Goal: Information Seeking & Learning: Check status

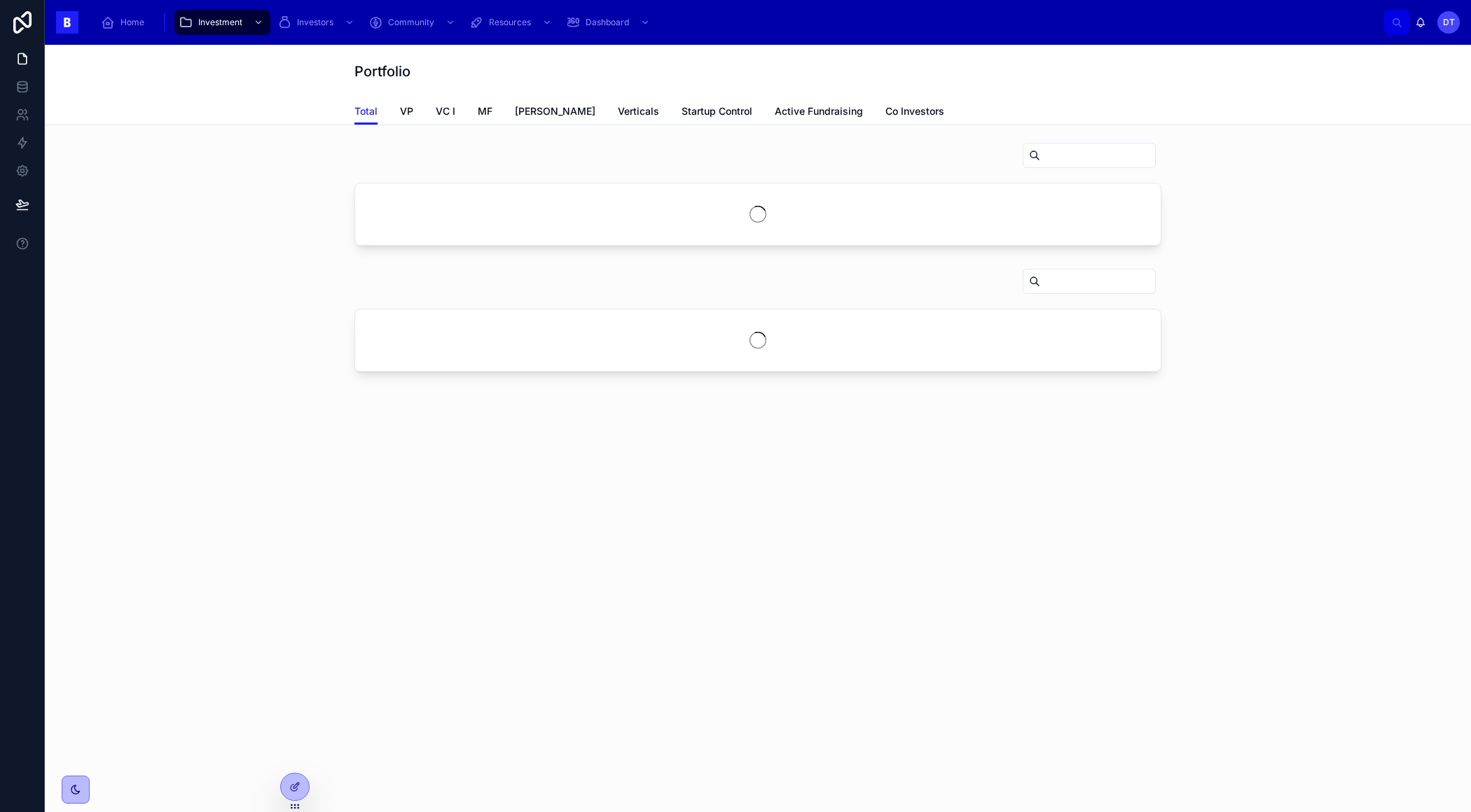
click at [258, 19] on icon "scrollable content" at bounding box center [258, 22] width 10 height 10
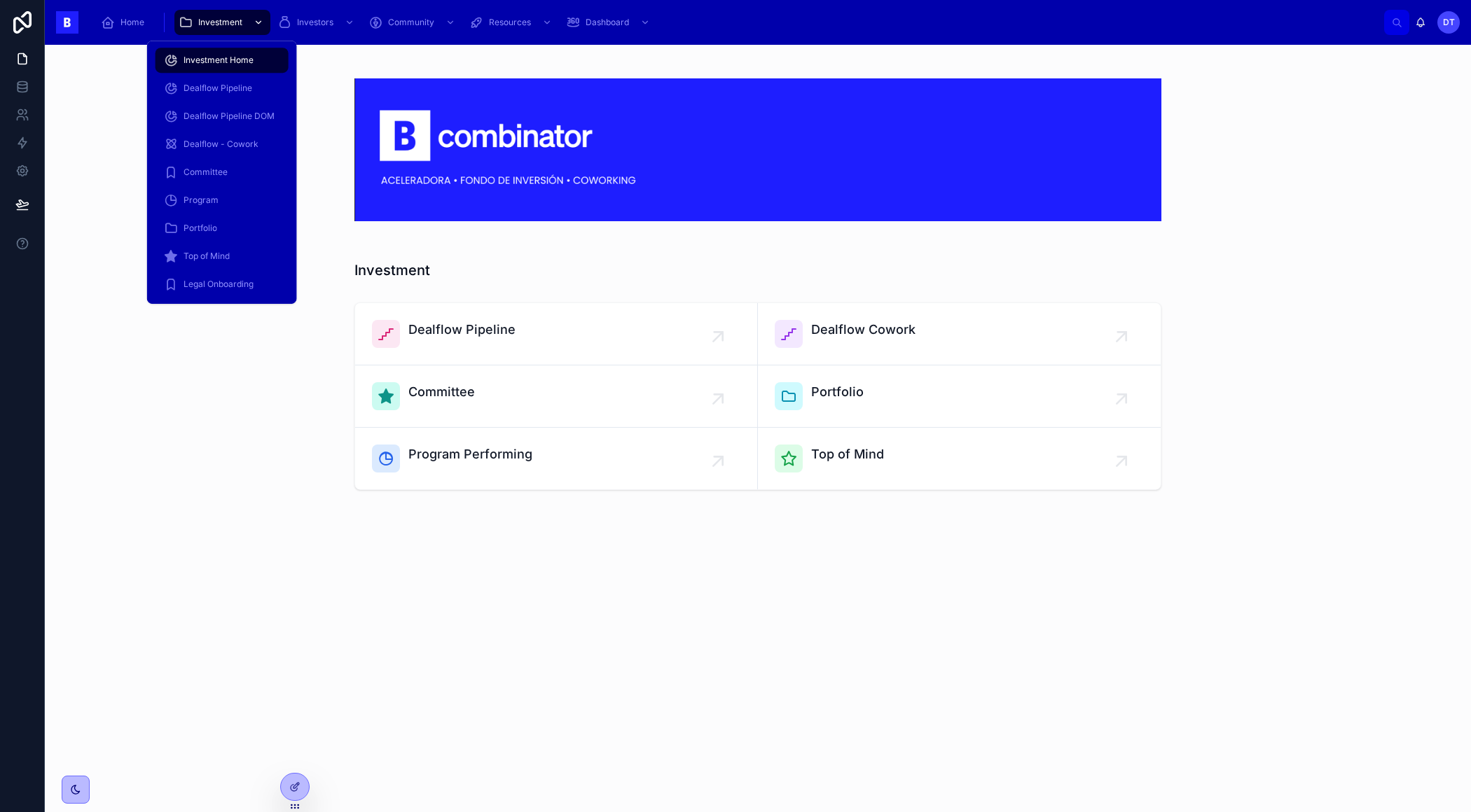
click at [259, 21] on icon "scrollable content" at bounding box center [258, 22] width 5 height 3
click at [233, 224] on div "Portfolio" at bounding box center [222, 228] width 116 height 22
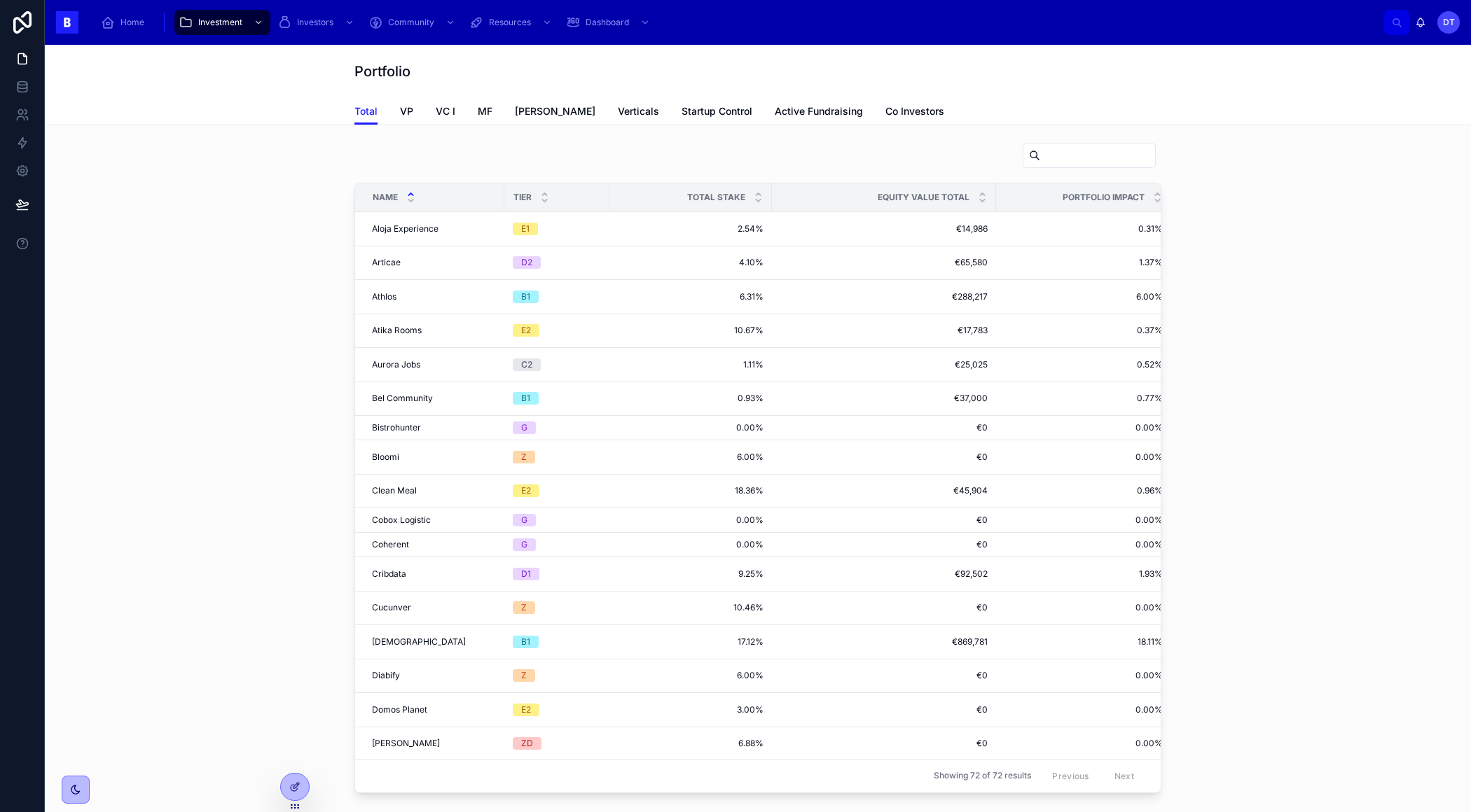
click at [1064, 158] on input "text" at bounding box center [1097, 155] width 115 height 19
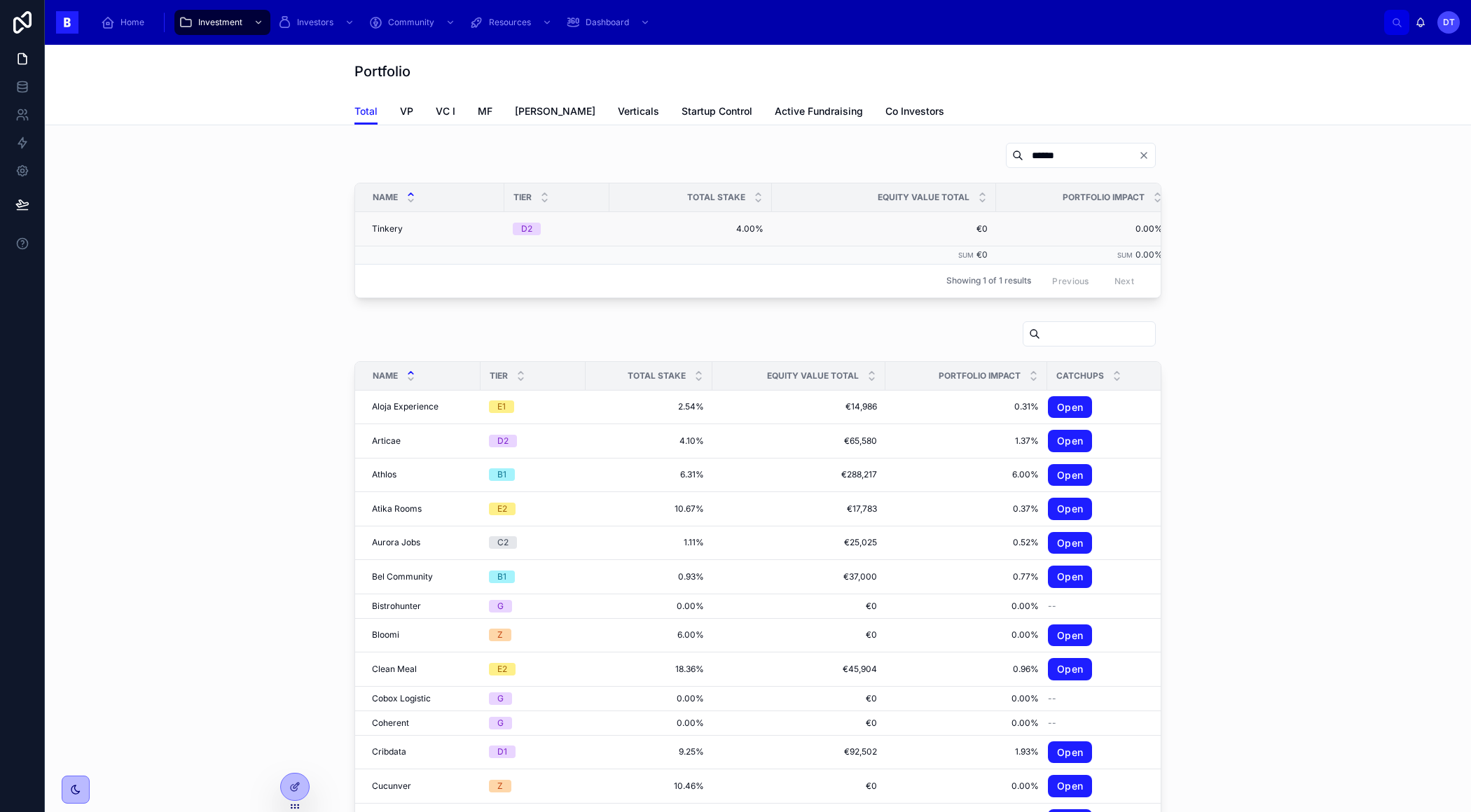
type input "******"
click at [386, 228] on span "Tinkery" at bounding box center [387, 229] width 31 height 11
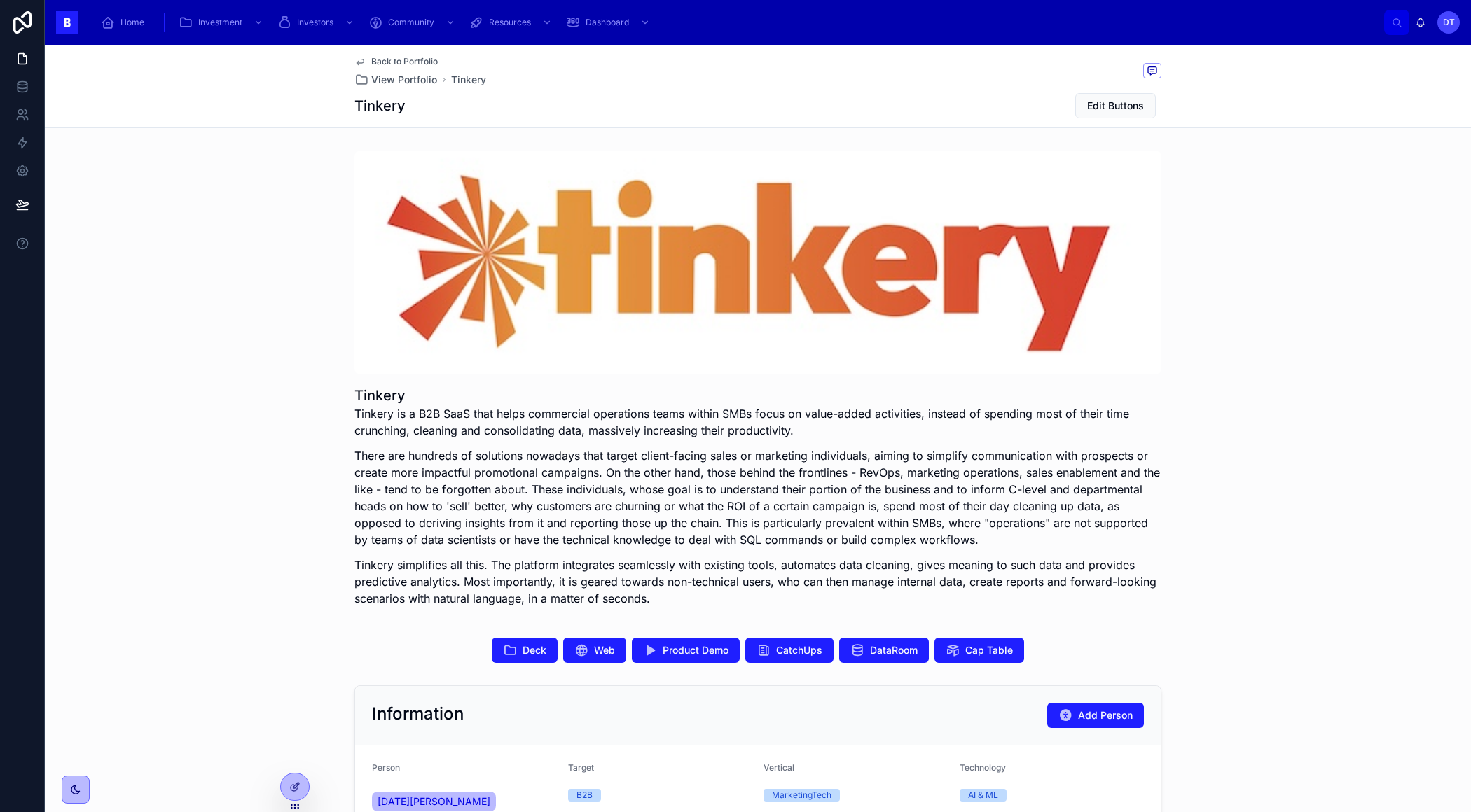
click at [404, 51] on div "Back to Portfolio View Portfolio Tinkery Tinkery Edit Buttons" at bounding box center [757, 86] width 807 height 82
